Goal: Download file/media

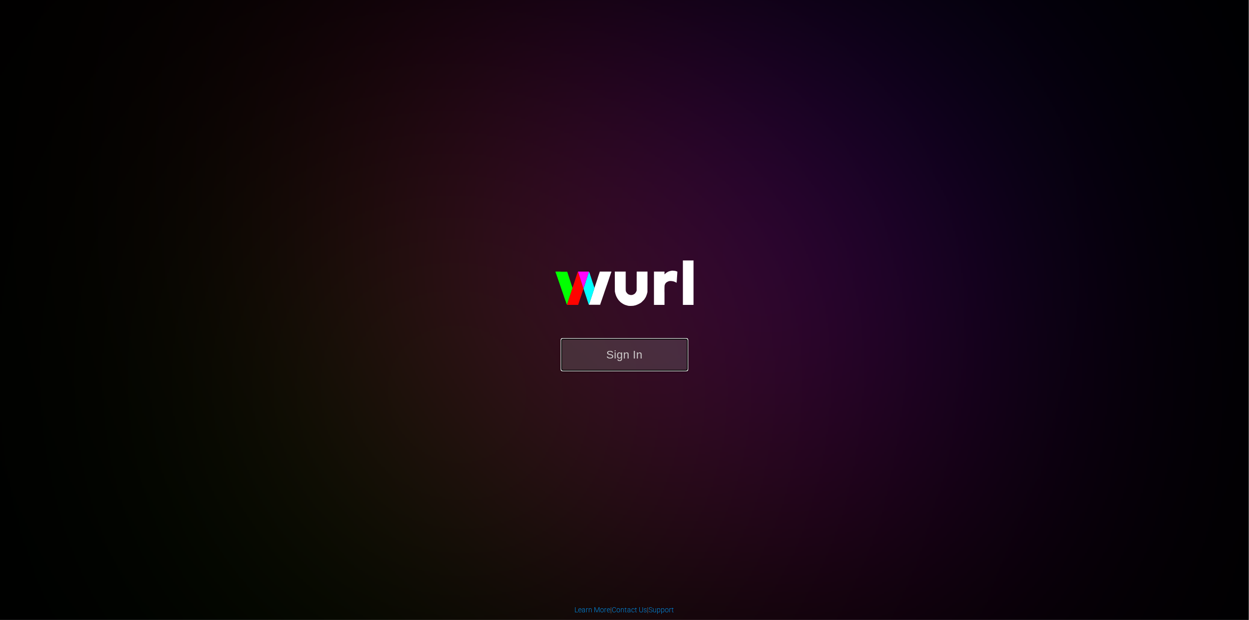
click at [618, 348] on button "Sign In" at bounding box center [625, 354] width 128 height 33
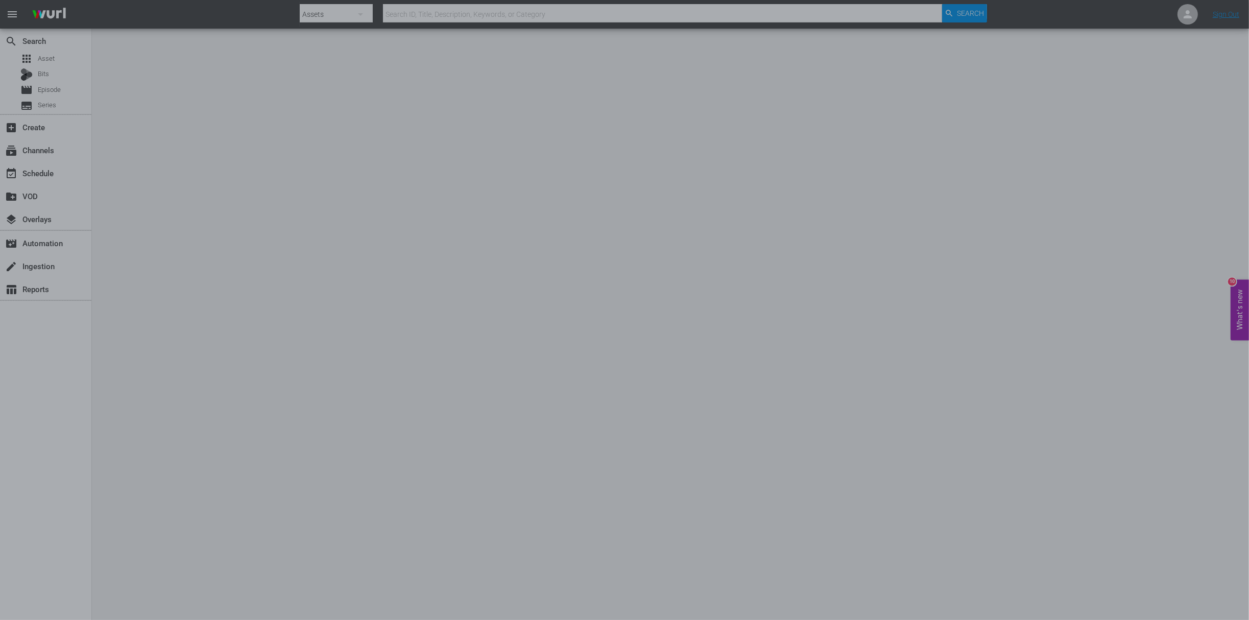
click at [642, 130] on div at bounding box center [624, 310] width 1249 height 620
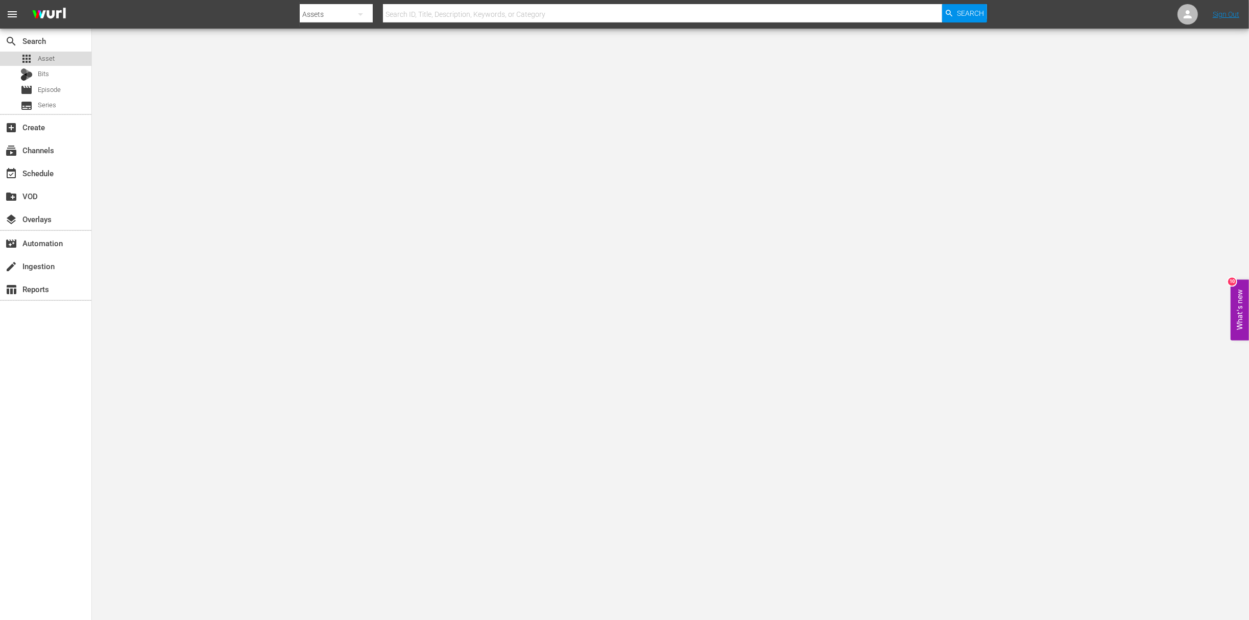
click at [63, 60] on div "apps Asset" at bounding box center [45, 59] width 91 height 14
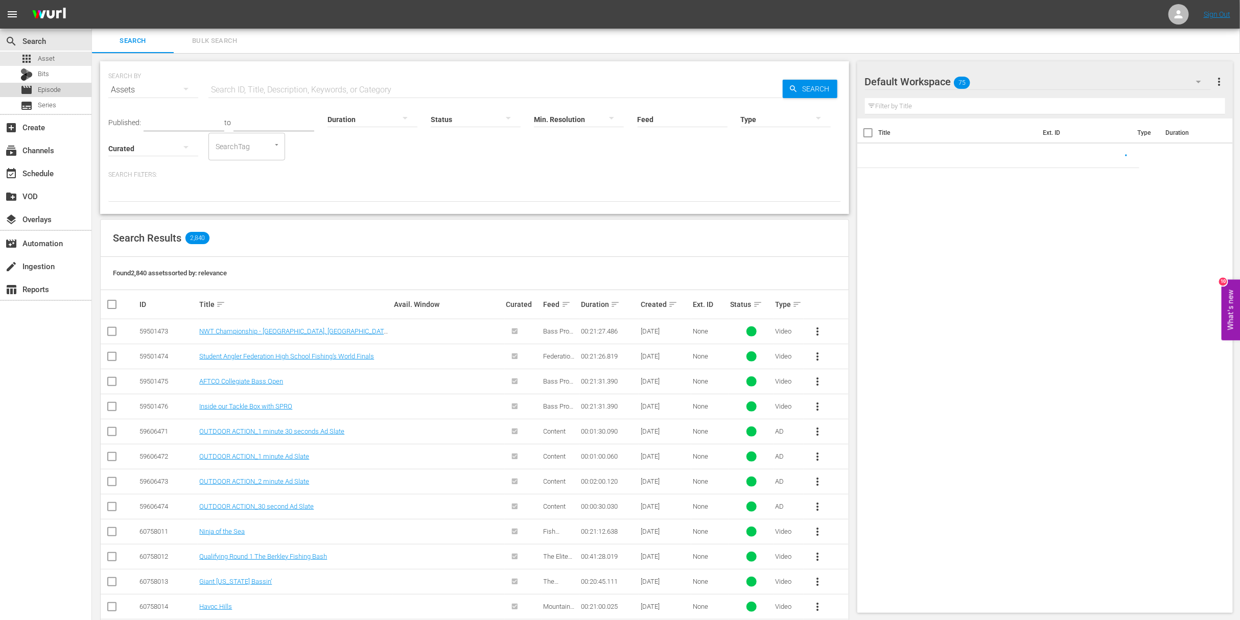
click at [52, 90] on span "Episode" at bounding box center [49, 90] width 23 height 10
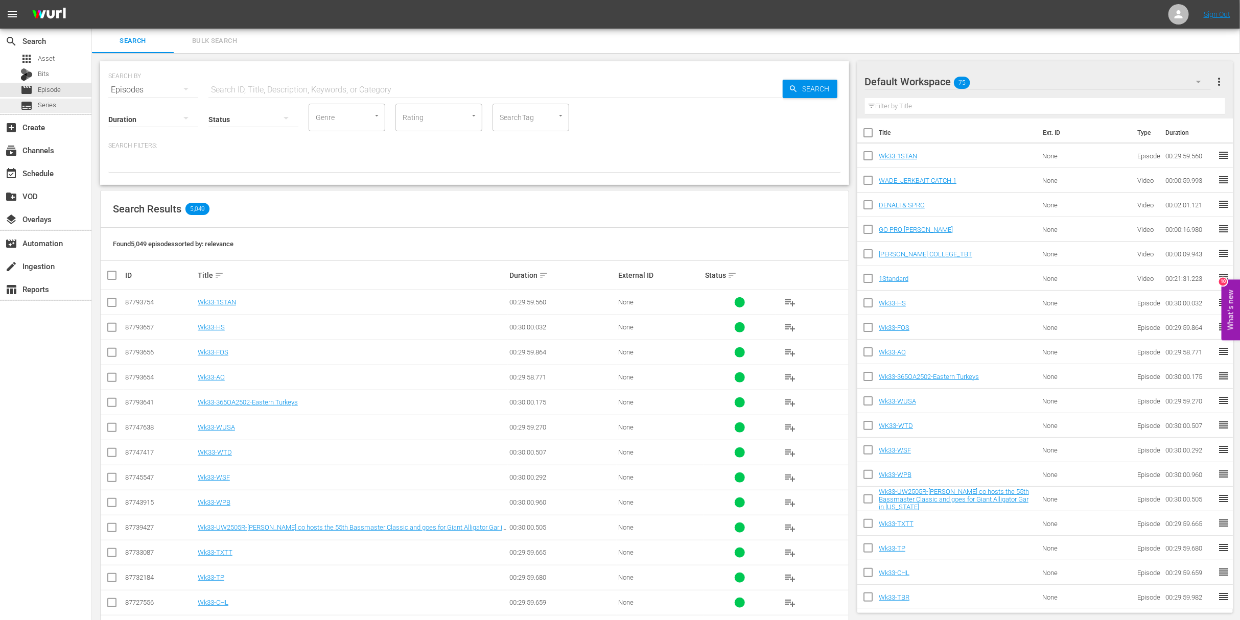
click at [52, 103] on span "Series" at bounding box center [47, 105] width 18 height 10
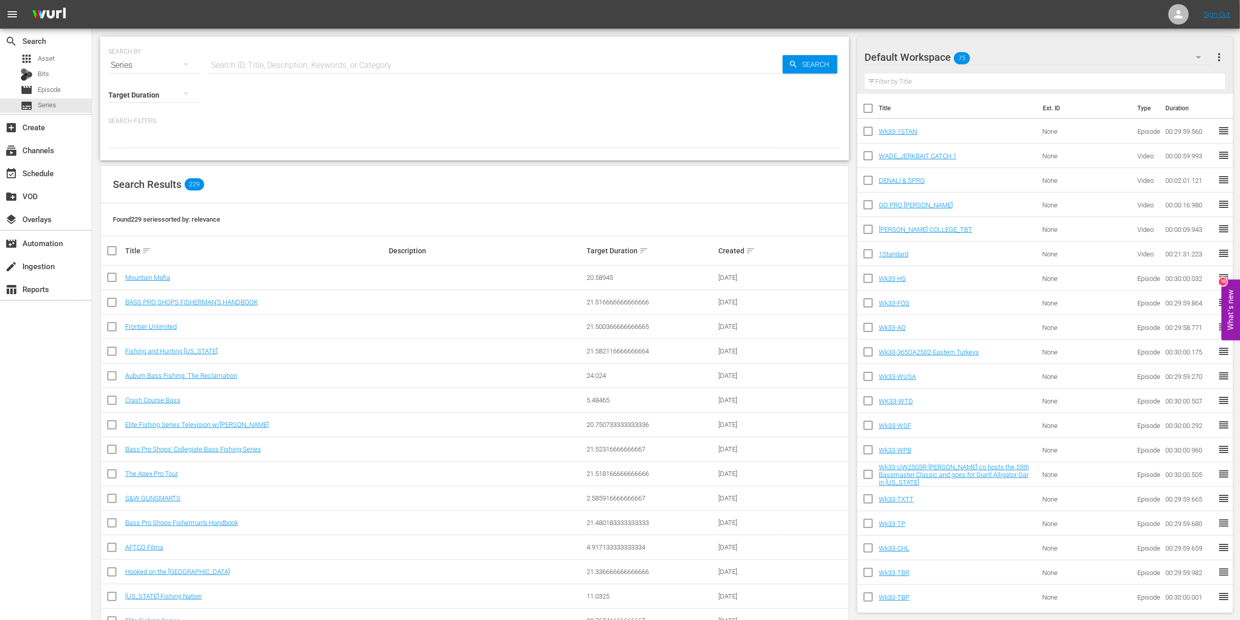
click at [286, 61] on input "text" at bounding box center [495, 65] width 574 height 25
type input "Yamaha Adventure REALized"
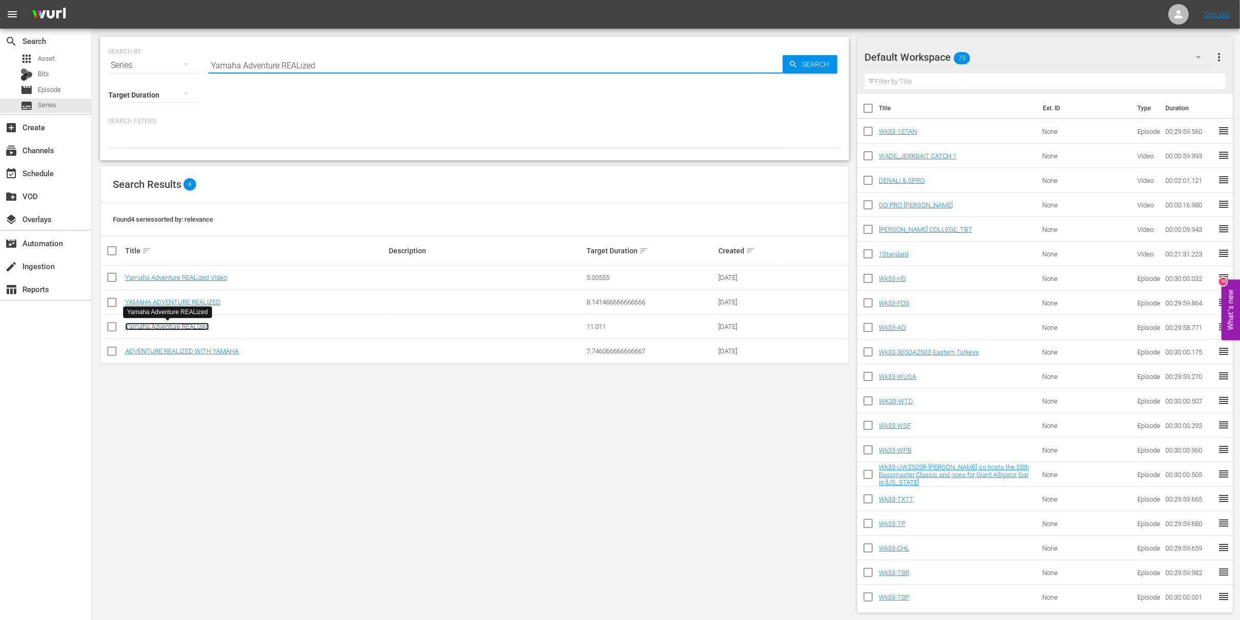
click at [180, 325] on link "Yamaha Adventure REALized" at bounding box center [167, 327] width 84 height 8
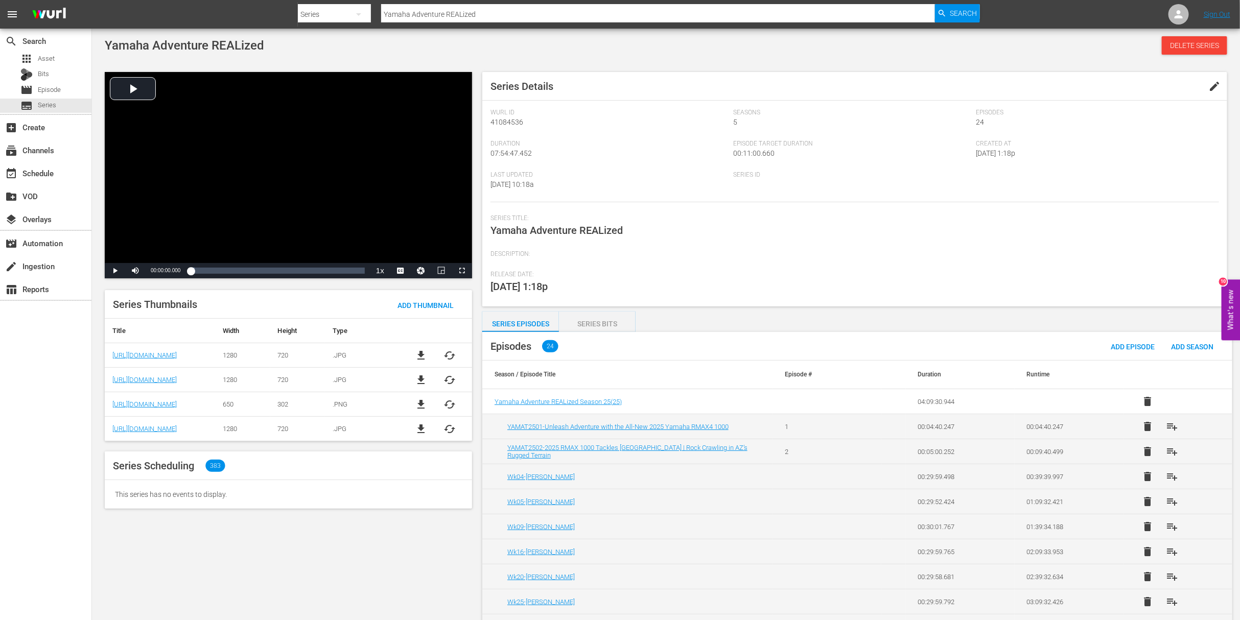
click at [422, 351] on span "file_download" at bounding box center [421, 355] width 12 height 12
